Goal: Task Accomplishment & Management: Use online tool/utility

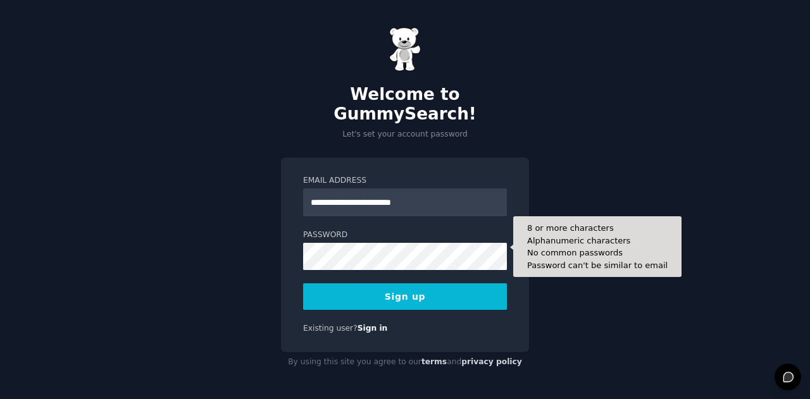
type input "**********"
click at [303, 283] on button "Sign up" at bounding box center [405, 296] width 204 height 27
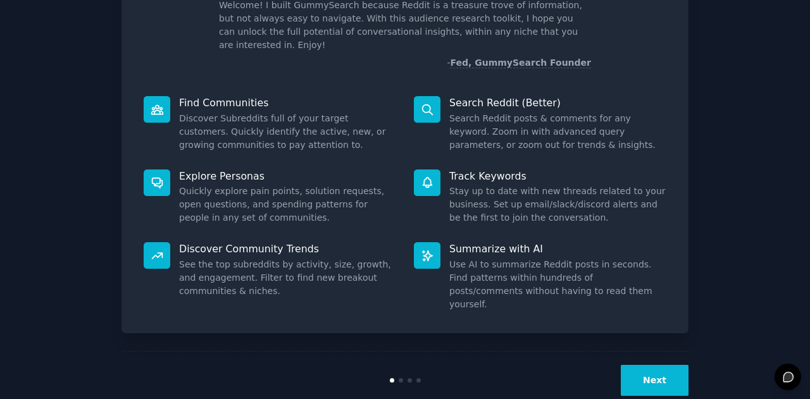
click at [666, 365] on button "Next" at bounding box center [654, 380] width 68 height 31
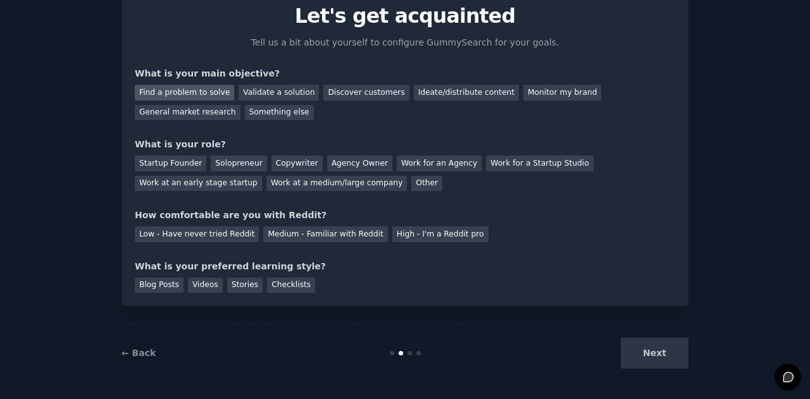
click at [206, 88] on div "Find a problem to solve" at bounding box center [184, 93] width 99 height 16
click at [252, 88] on div "Validate a solution" at bounding box center [278, 93] width 80 height 16
click at [204, 87] on div "Find a problem to solve" at bounding box center [184, 93] width 99 height 16
click at [214, 159] on div "Solopreneur" at bounding box center [239, 164] width 56 height 16
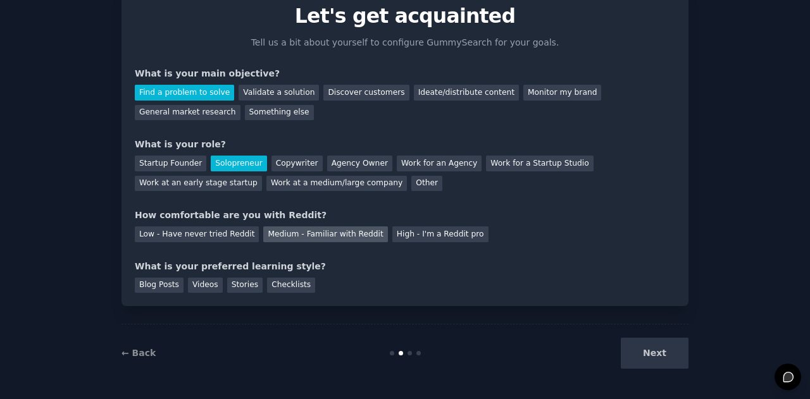
click at [301, 232] on div "Medium - Familiar with Reddit" at bounding box center [325, 234] width 124 height 16
click at [650, 347] on div "Next" at bounding box center [593, 353] width 189 height 31
click at [242, 281] on div "Stories" at bounding box center [244, 286] width 35 height 16
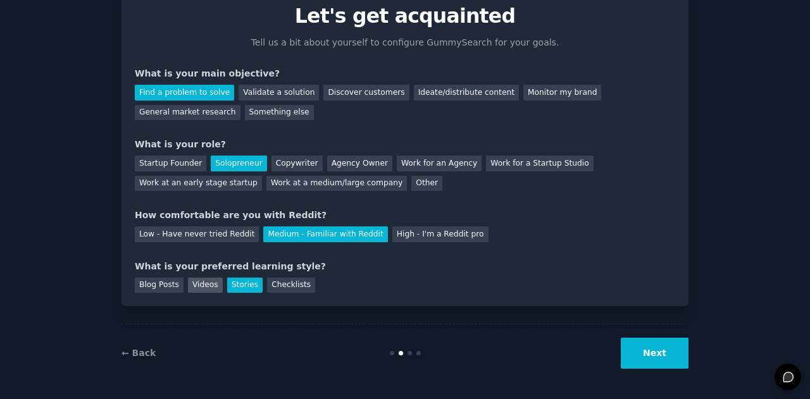
click at [205, 283] on div "Videos" at bounding box center [205, 286] width 35 height 16
click at [147, 285] on div "Blog Posts" at bounding box center [159, 286] width 49 height 16
drag, startPoint x: 649, startPoint y: 350, endPoint x: 643, endPoint y: 346, distance: 7.4
click at [649, 351] on button "Next" at bounding box center [654, 353] width 68 height 31
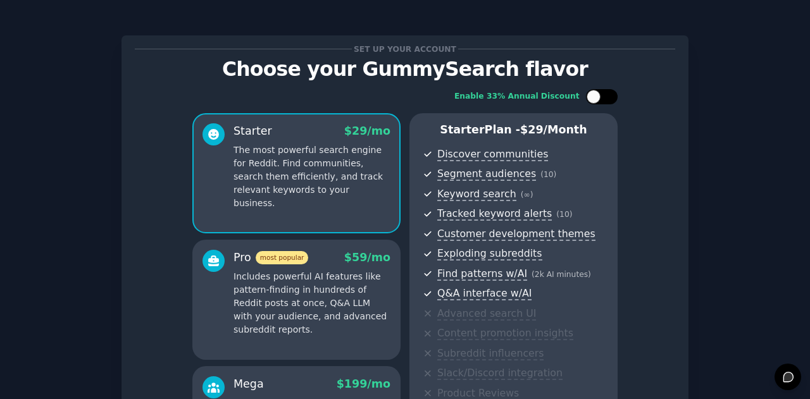
click at [608, 95] on div at bounding box center [608, 97] width 6 height 6
click at [608, 95] on div at bounding box center [610, 97] width 14 height 14
checkbox input "false"
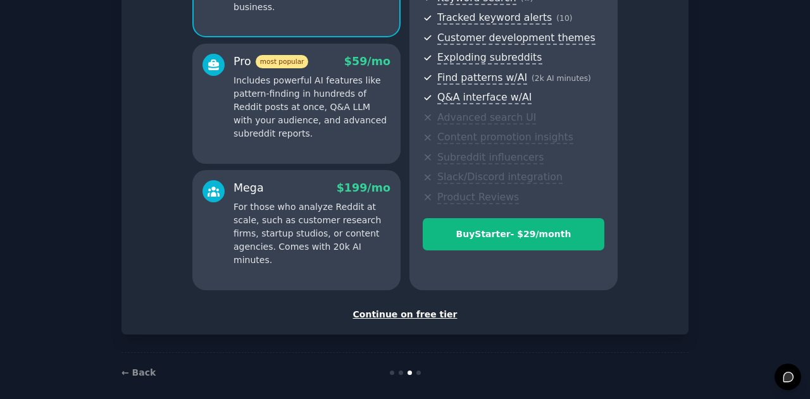
scroll to position [206, 0]
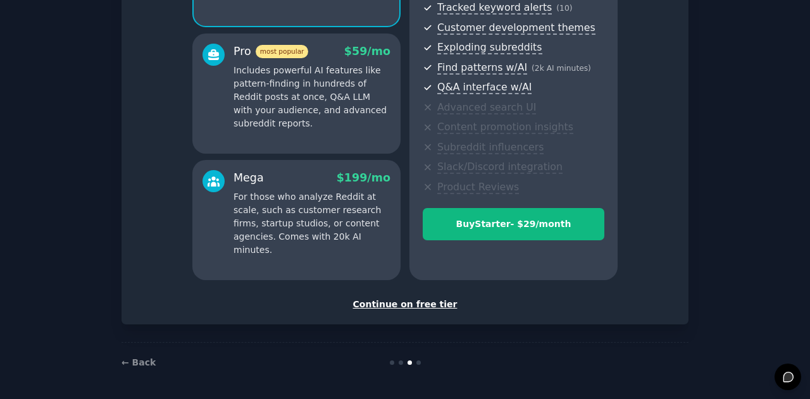
click at [422, 302] on div "Continue on free tier" at bounding box center [405, 304] width 540 height 13
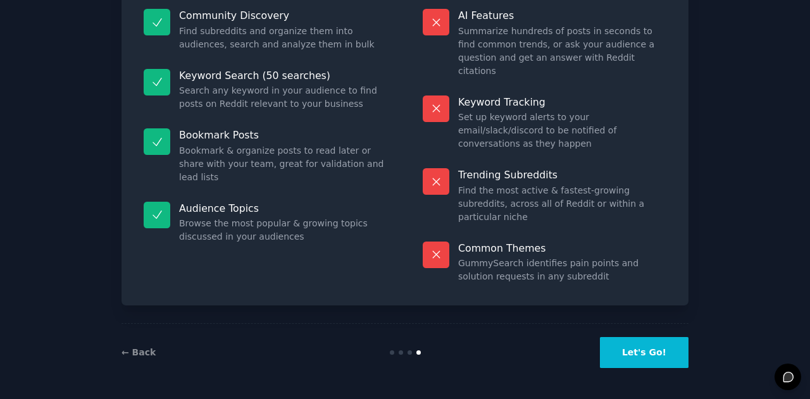
scroll to position [93, 0]
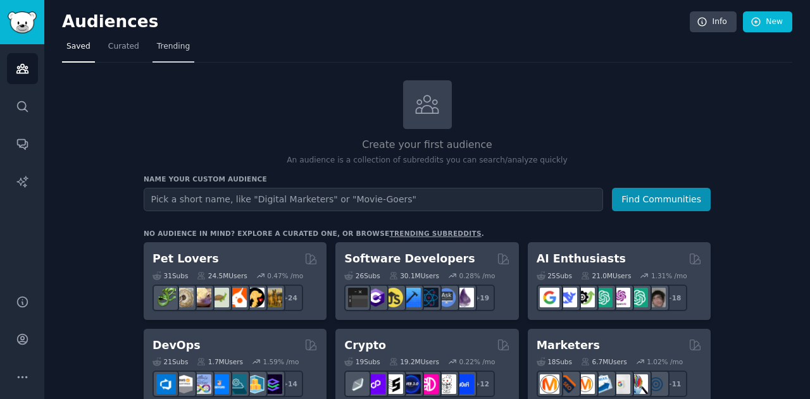
click at [160, 46] on span "Trending" at bounding box center [173, 46] width 33 height 11
